Goal: Find specific page/section: Find specific page/section

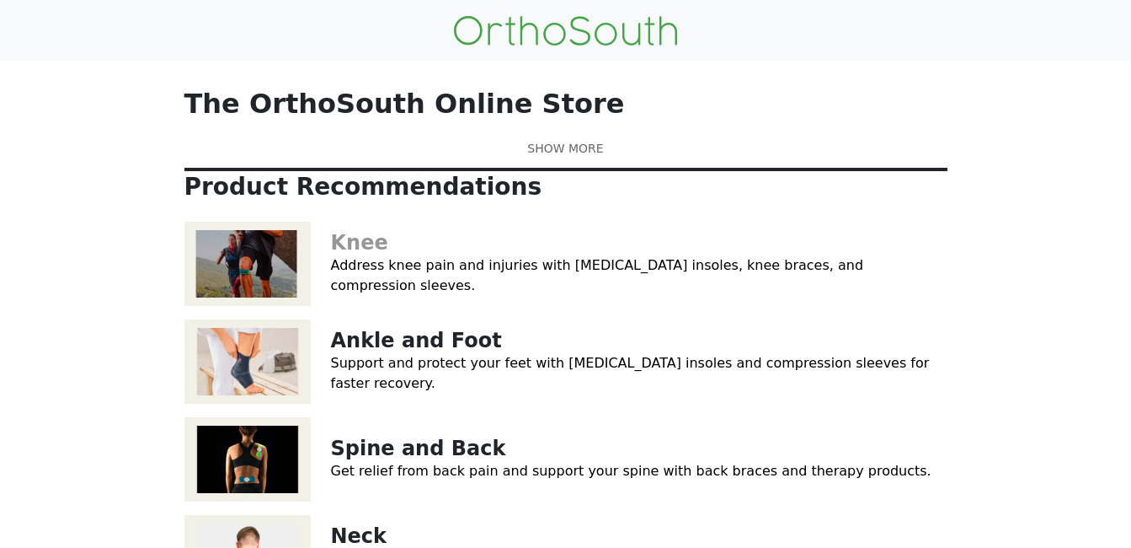
click at [363, 254] on link "Knee" at bounding box center [359, 243] width 57 height 24
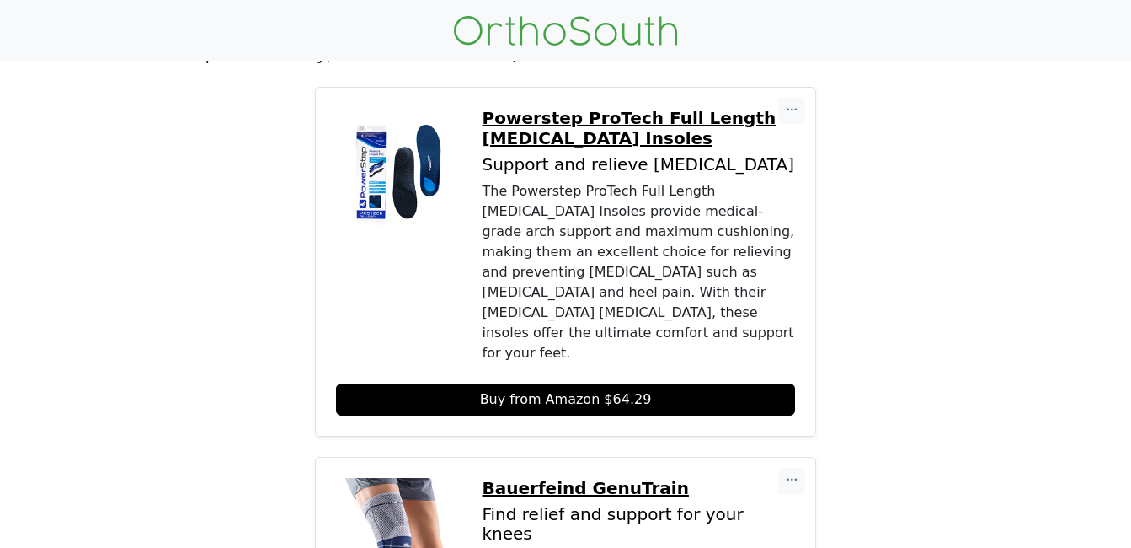
scroll to position [270, 0]
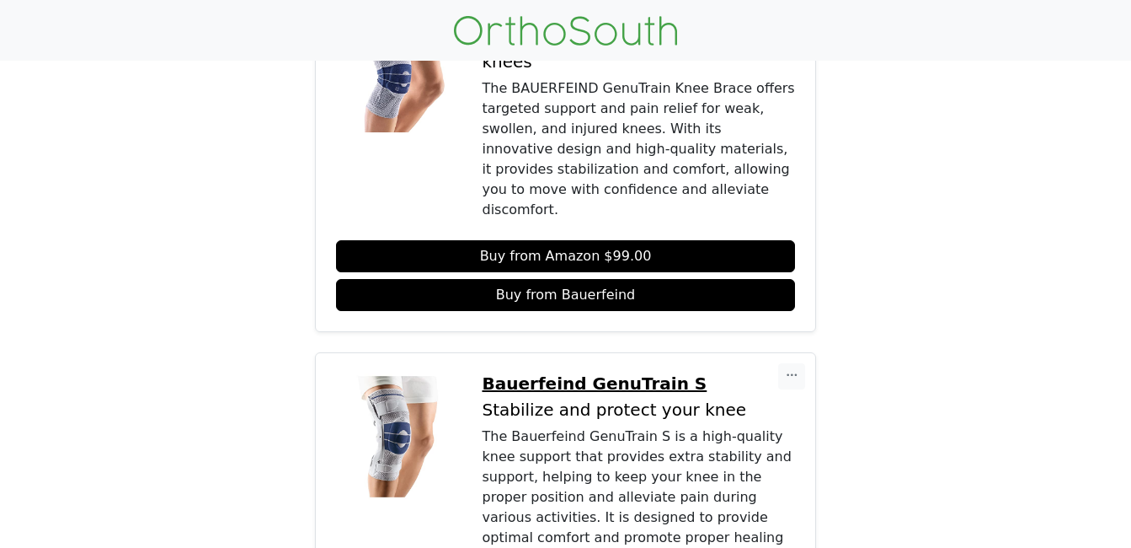
scroll to position [741, 0]
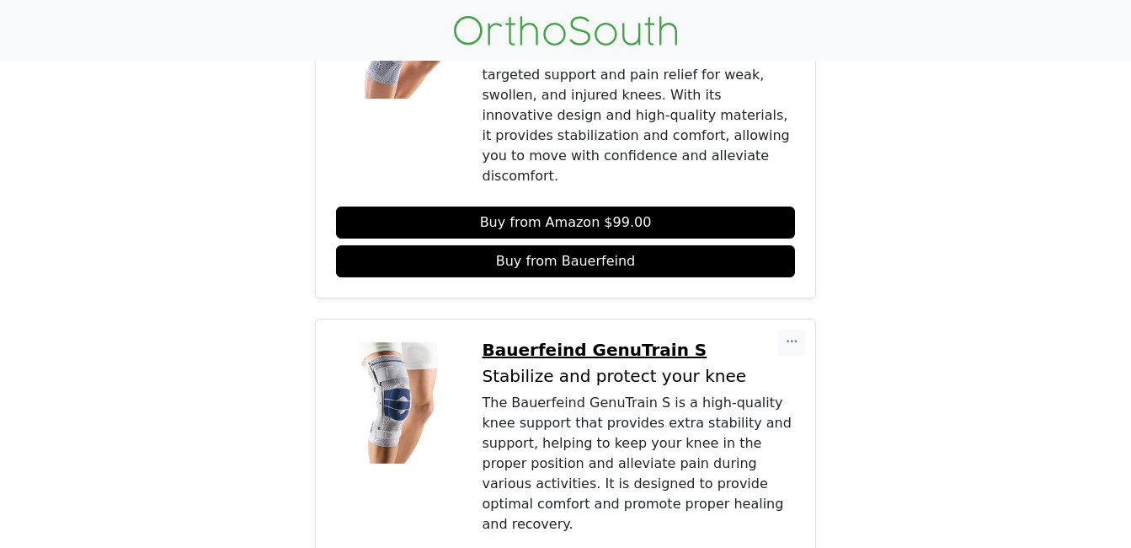
drag, startPoint x: 1136, startPoint y: 535, endPoint x: 835, endPoint y: 504, distance: 303.2
click at [835, 504] on div "Copy Link Embed Powerstep ProTech Full Length [MEDICAL_DATA] Insoles Support an…" at bounding box center [565, 423] width 783 height 1738
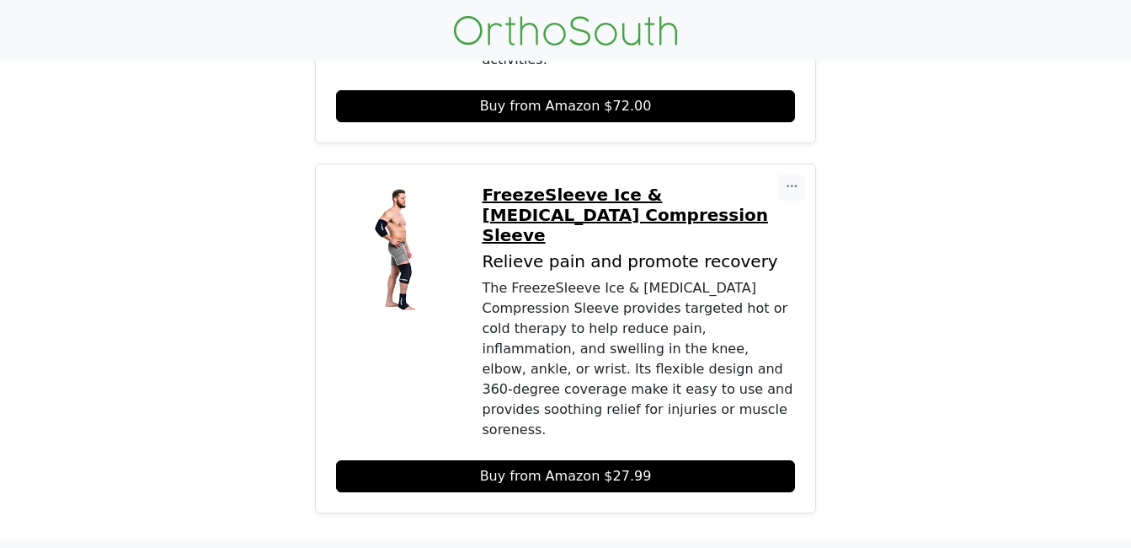
scroll to position [1522, 0]
